Goal: Navigation & Orientation: Go to known website

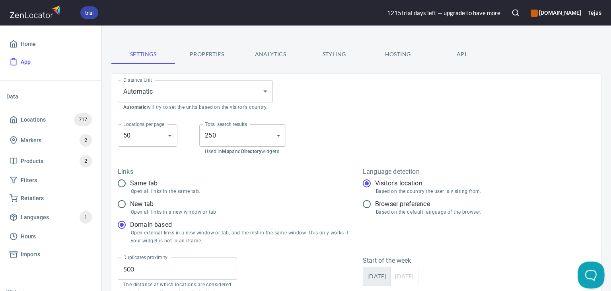
click at [587, 272] on button "Open Beacon popover" at bounding box center [590, 273] width 24 height 24
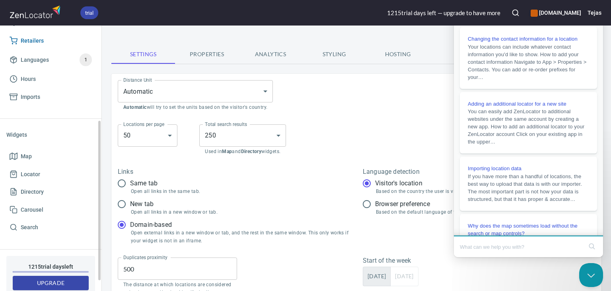
scroll to position [175, 0]
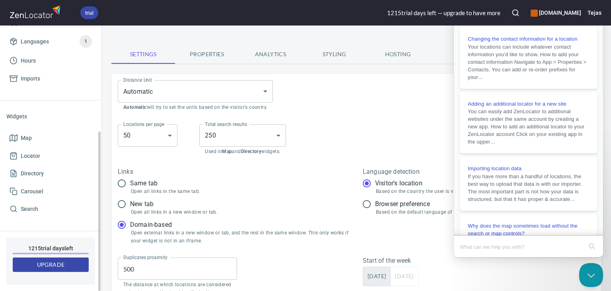
click at [47, 249] on h6 "1215 trial day s left" at bounding box center [51, 248] width 76 height 9
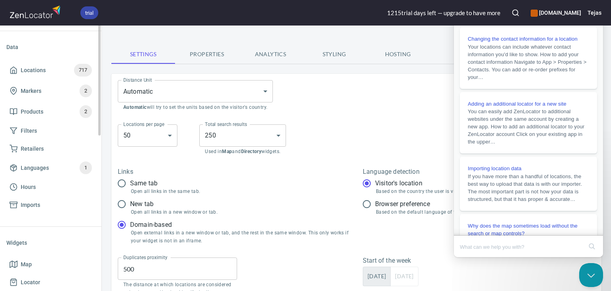
scroll to position [0, 0]
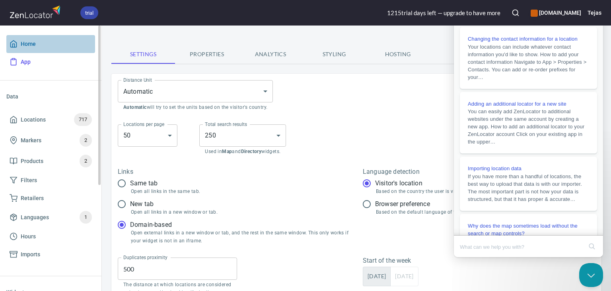
click at [40, 44] on span "Home" at bounding box center [51, 44] width 82 height 10
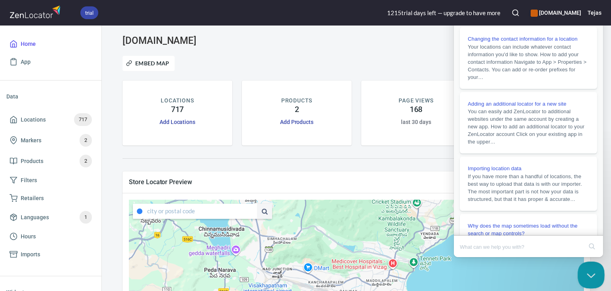
click at [584, 269] on button "Close Beacon popover" at bounding box center [590, 273] width 24 height 24
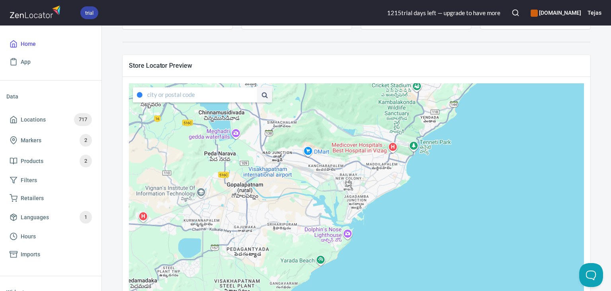
scroll to position [117, 0]
drag, startPoint x: 551, startPoint y: 12, endPoint x: 440, endPoint y: 19, distance: 111.2
click at [440, 19] on div "trial 1215 trial day s left — upgrade to have more [DOMAIN_NAME] Tejas" at bounding box center [305, 12] width 611 height 25
click at [412, 23] on div "trial 1215 trial day s left — upgrade to have more [DOMAIN_NAME] Tejas" at bounding box center [305, 12] width 611 height 25
click at [394, 12] on div "1215 trial day s left — upgrade to have more" at bounding box center [443, 13] width 113 height 8
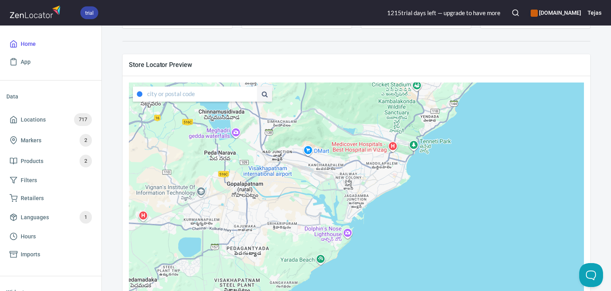
click at [465, 14] on div "1215 trial day s left — upgrade to have more" at bounding box center [443, 13] width 113 height 8
click at [538, 15] on h6 "[DOMAIN_NAME]" at bounding box center [556, 12] width 51 height 9
